Goal: Information Seeking & Learning: Understand process/instructions

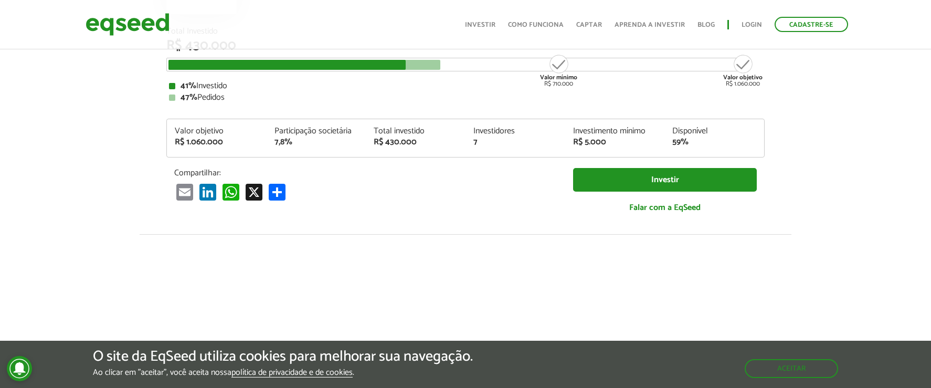
scroll to position [172, 0]
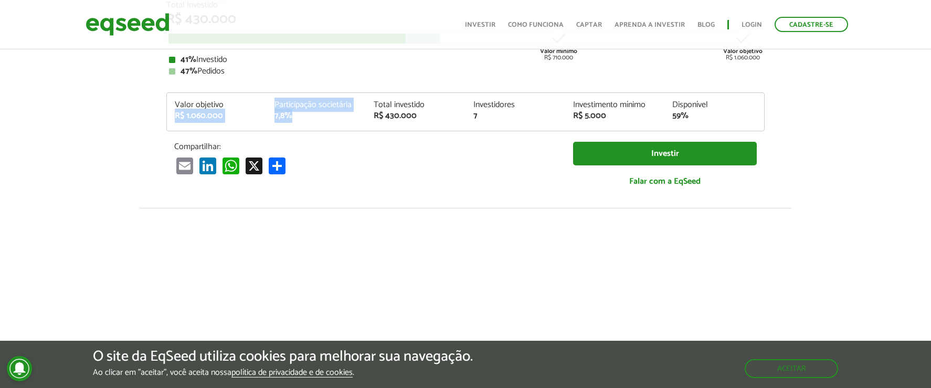
drag, startPoint x: 295, startPoint y: 113, endPoint x: 238, endPoint y: 112, distance: 57.2
click at [253, 111] on div "Valor objetivo R$ 1.060.000 Participação societária 7,8% Total investido R$ 430…" at bounding box center [465, 116] width 597 height 30
click at [236, 112] on div "R$ 1.060.000" at bounding box center [217, 116] width 84 height 8
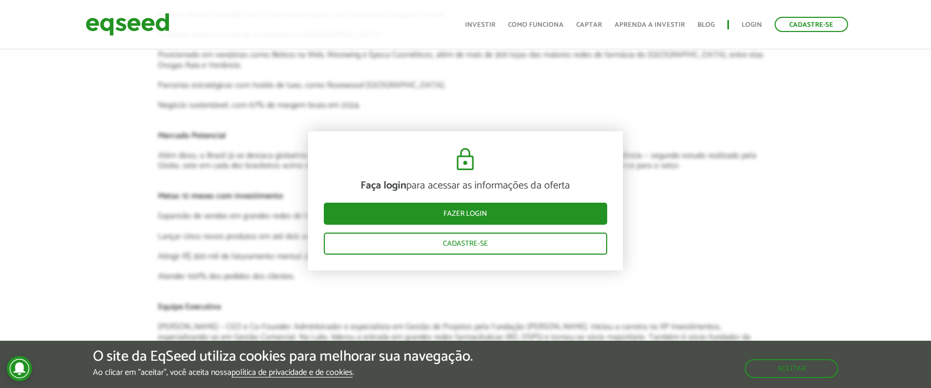
scroll to position [1869, 0]
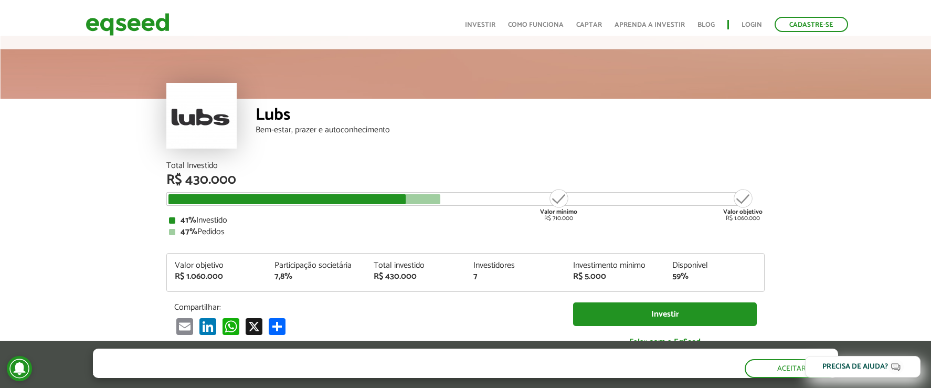
scroll to position [16, 0]
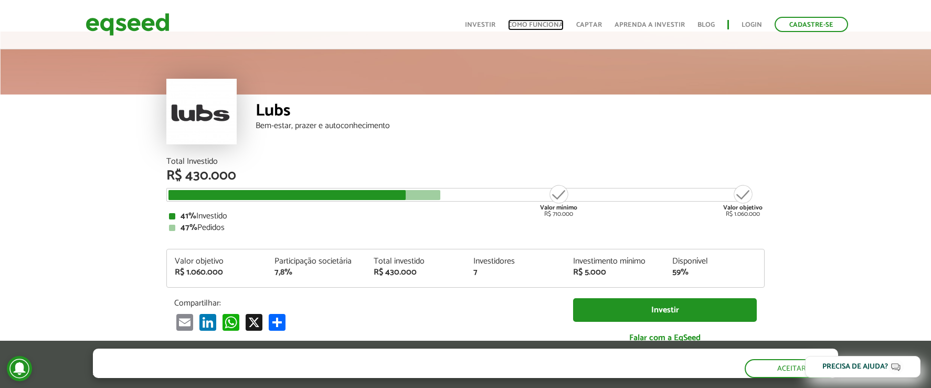
click at [530, 27] on link "Como funciona" at bounding box center [536, 25] width 56 height 7
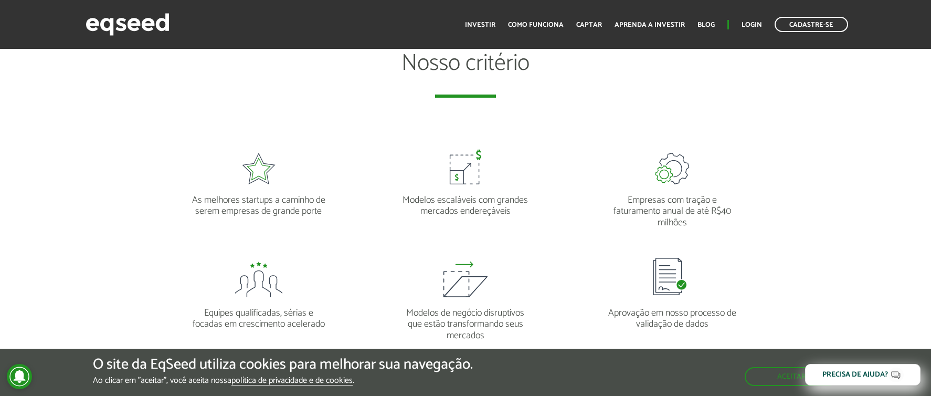
scroll to position [840, 0]
